Goal: Transaction & Acquisition: Purchase product/service

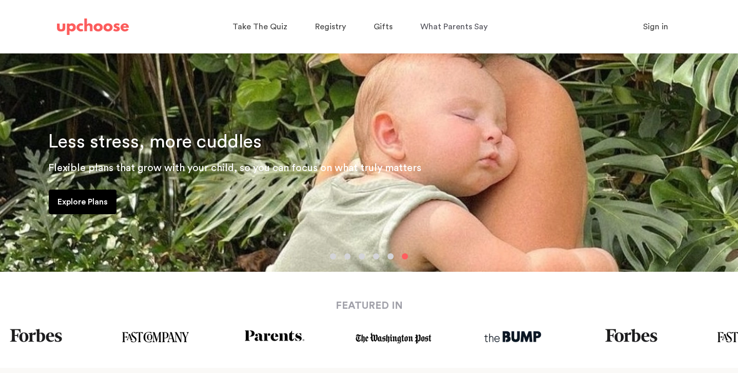
scroll to position [121, 0]
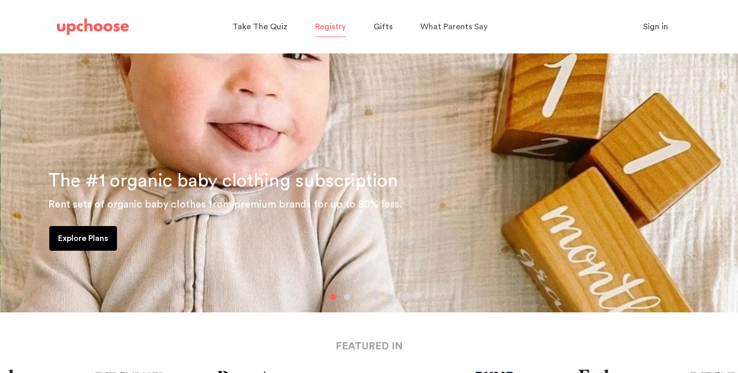
click at [331, 24] on span "Registry" at bounding box center [330, 27] width 31 height 8
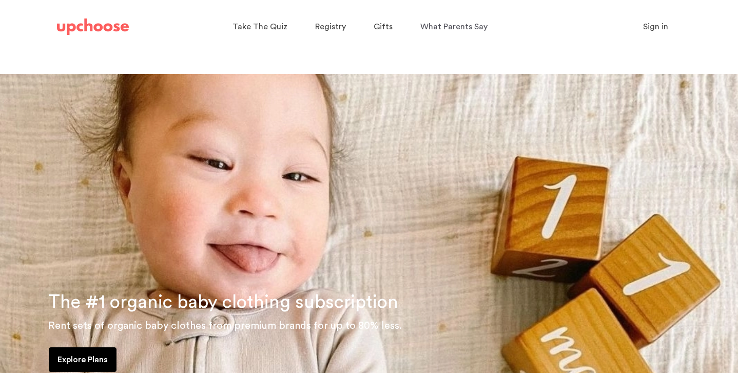
scroll to position [121, 0]
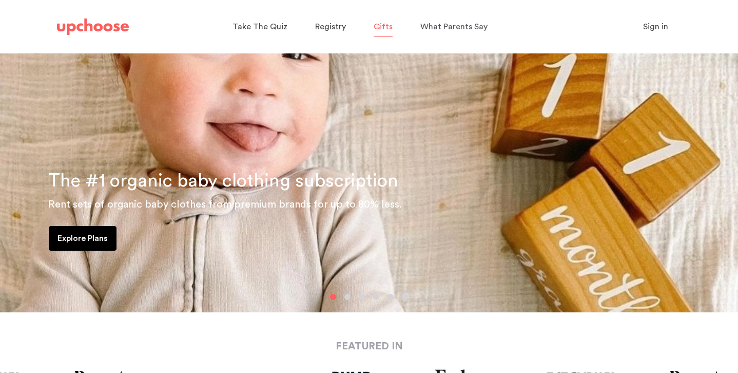
click at [382, 28] on span "Gifts" at bounding box center [383, 27] width 19 height 8
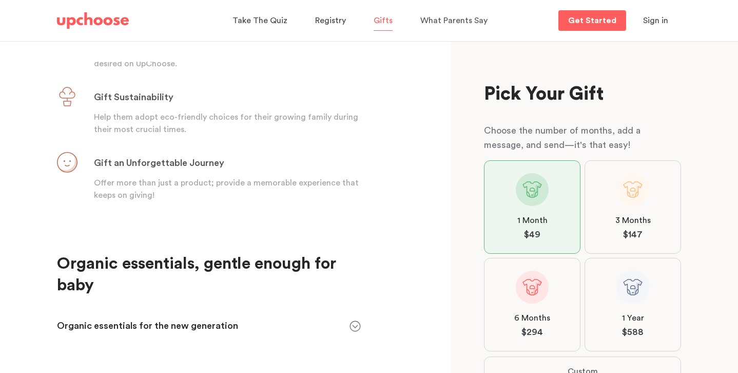
scroll to position [415, 0]
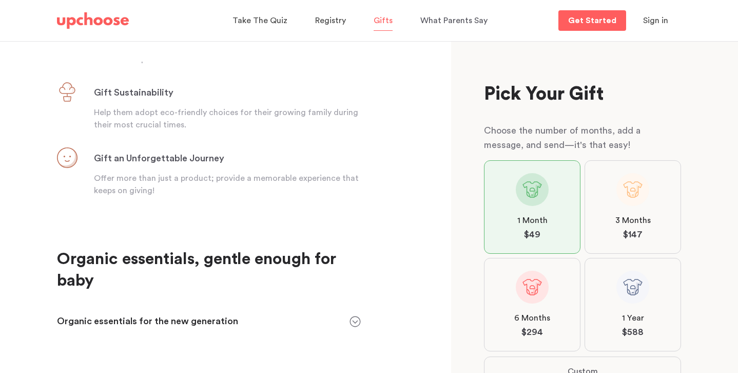
click at [356, 316] on icon at bounding box center [355, 321] width 11 height 11
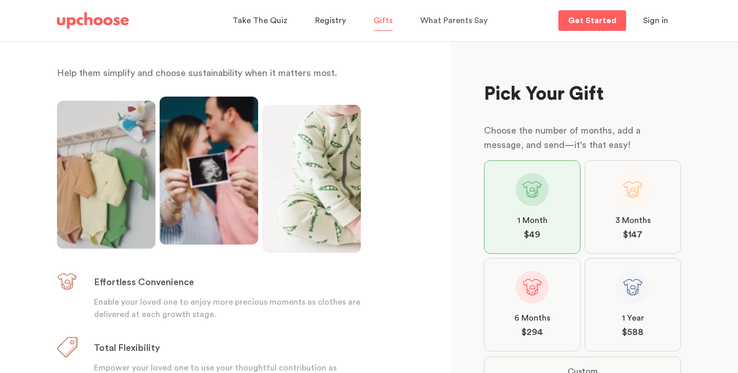
scroll to position [0, 0]
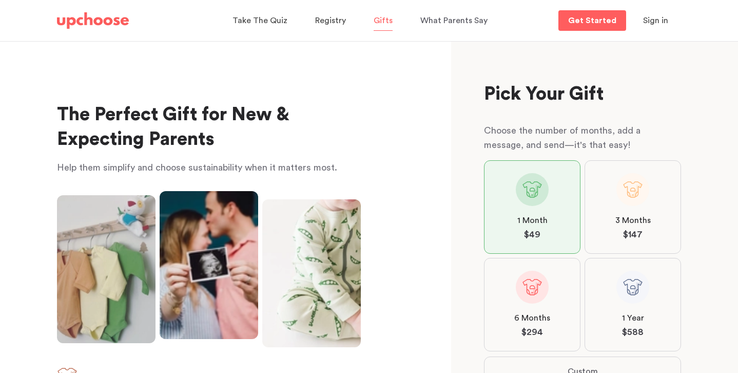
click at [114, 20] on img at bounding box center [93, 20] width 72 height 16
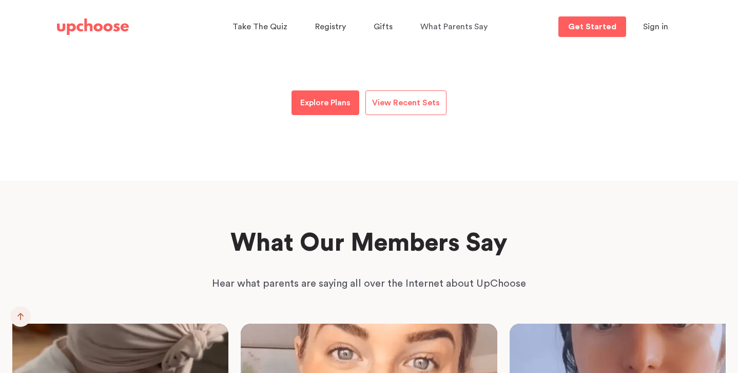
scroll to position [1511, 0]
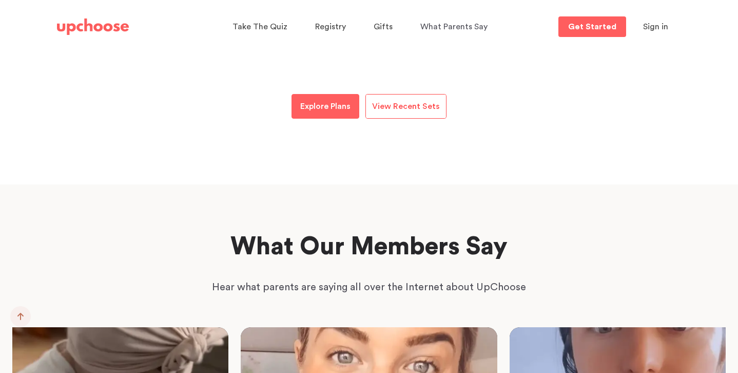
click at [419, 102] on span "View Recent Sets" at bounding box center [406, 106] width 68 height 8
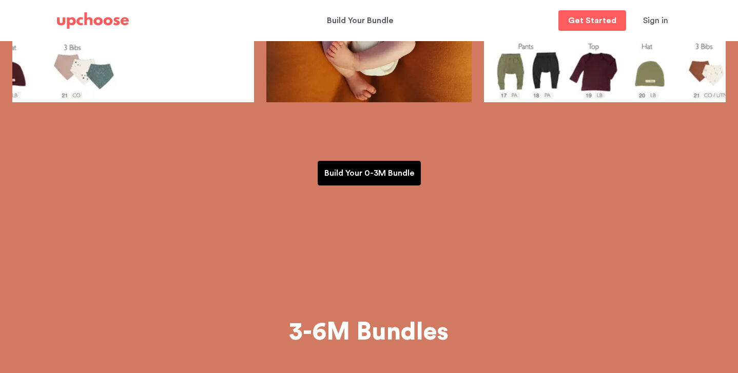
scroll to position [368, 0]
click at [390, 167] on p "Build Your 0-3M Bundle" at bounding box center [369, 173] width 90 height 12
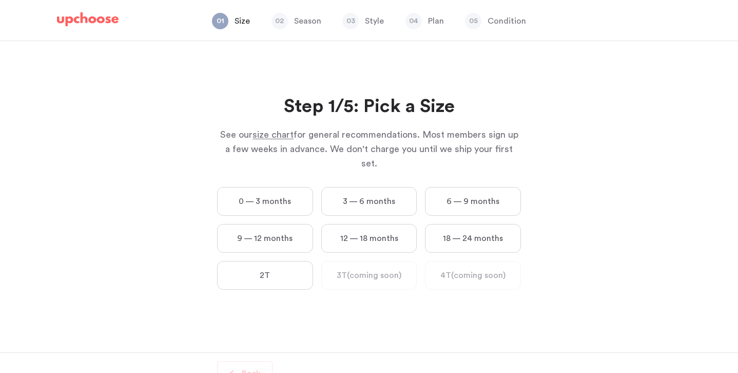
click at [368, 187] on label "3 — 6 months" at bounding box center [369, 201] width 96 height 29
click at [0, 0] on months "3 — 6 months" at bounding box center [0, 0] width 0 height 0
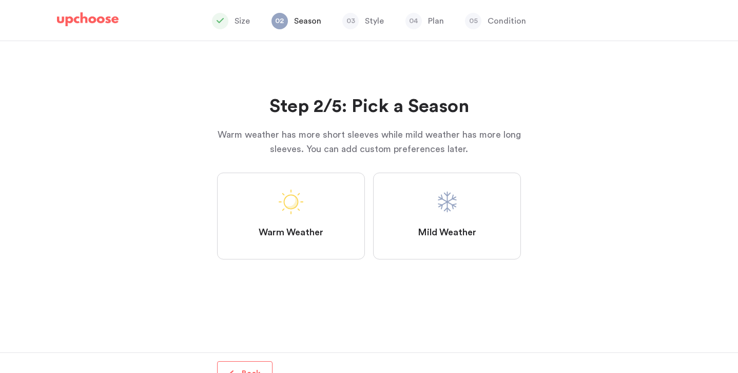
click at [439, 189] on span at bounding box center [447, 201] width 25 height 25
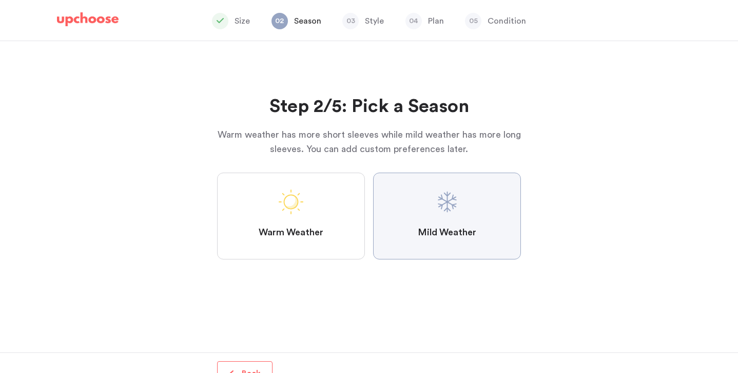
click at [0, 0] on Weather "Mild Weather" at bounding box center [0, 0] width 0 height 0
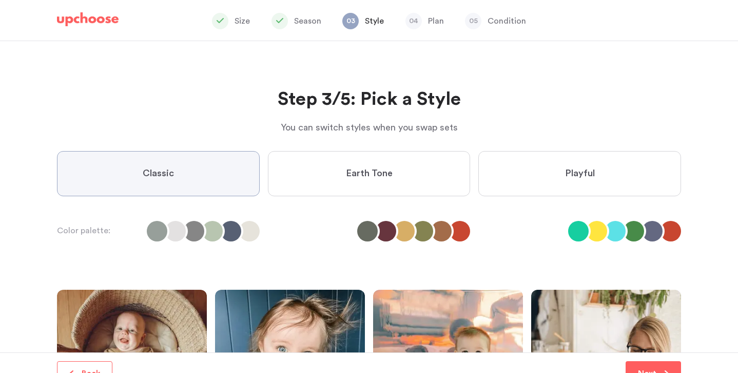
scroll to position [11, 0]
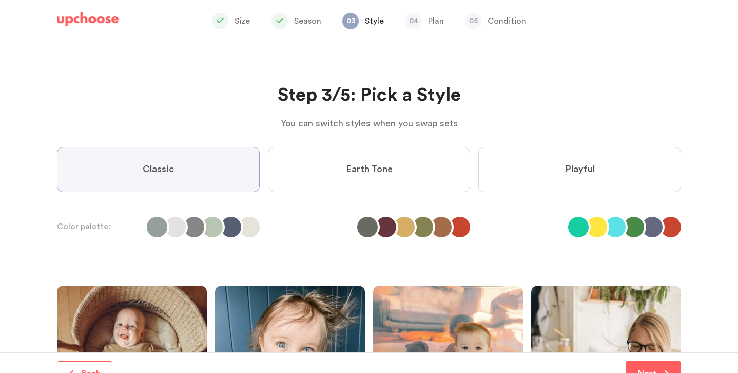
click at [406, 147] on label "Earth Tone" at bounding box center [369, 169] width 203 height 45
click at [0, 0] on Tone "Earth Tone" at bounding box center [0, 0] width 0 height 0
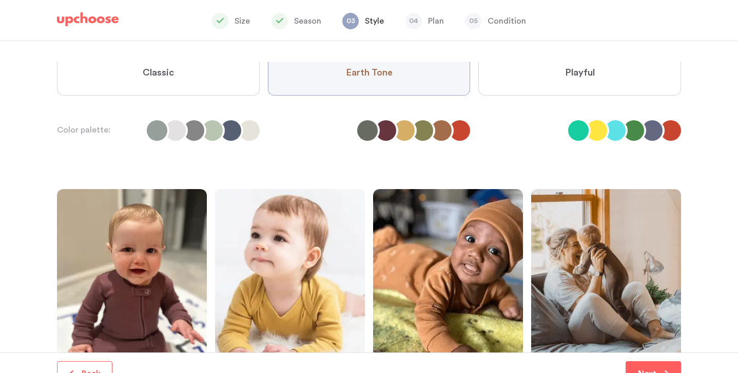
scroll to position [109, 0]
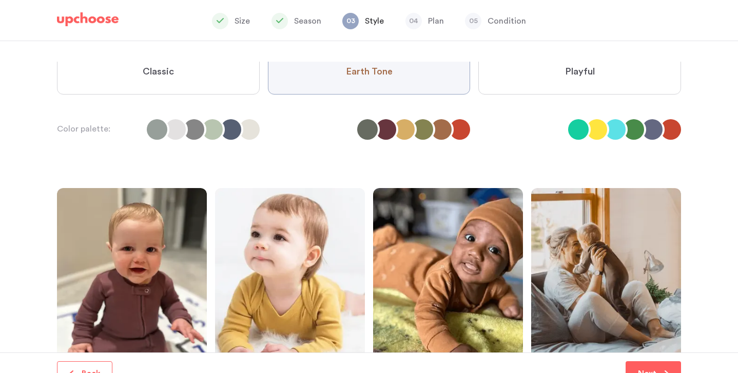
click at [238, 119] on li at bounding box center [231, 129] width 21 height 21
click at [184, 119] on li at bounding box center [175, 129] width 21 height 21
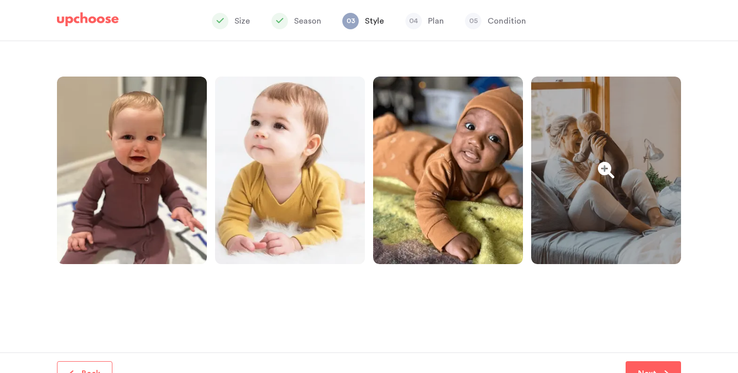
click at [611, 129] on div at bounding box center [606, 169] width 150 height 187
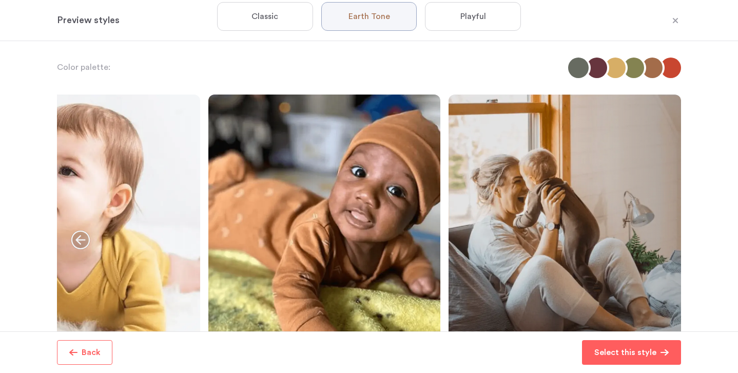
scroll to position [87, 0]
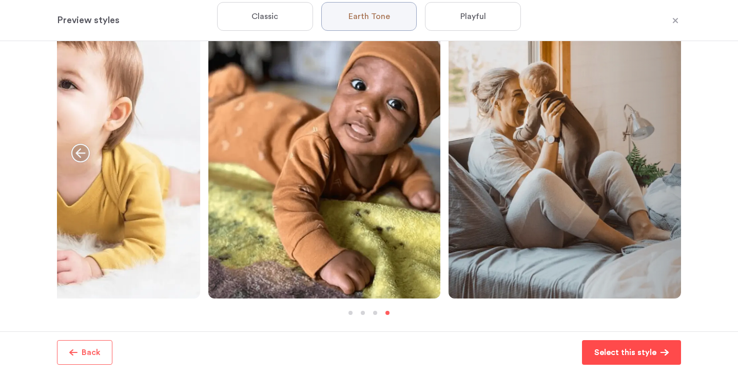
click at [641, 353] on p "Select this style" at bounding box center [625, 352] width 62 height 12
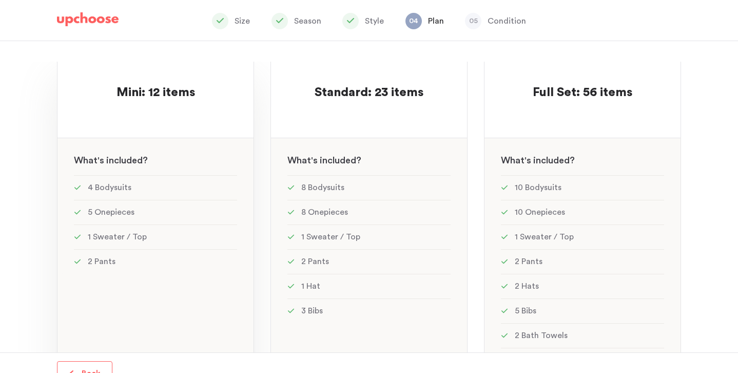
scroll to position [128, 0]
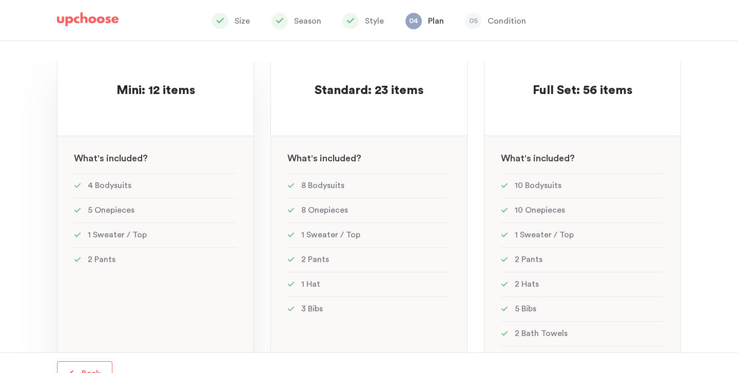
click at [164, 108] on div "Mini: 12 items Mini: 12 items See w W hat's included ? 4 Bodysuits 5 Onepieces …" at bounding box center [155, 262] width 197 height 436
